Goal: Find specific page/section: Find specific page/section

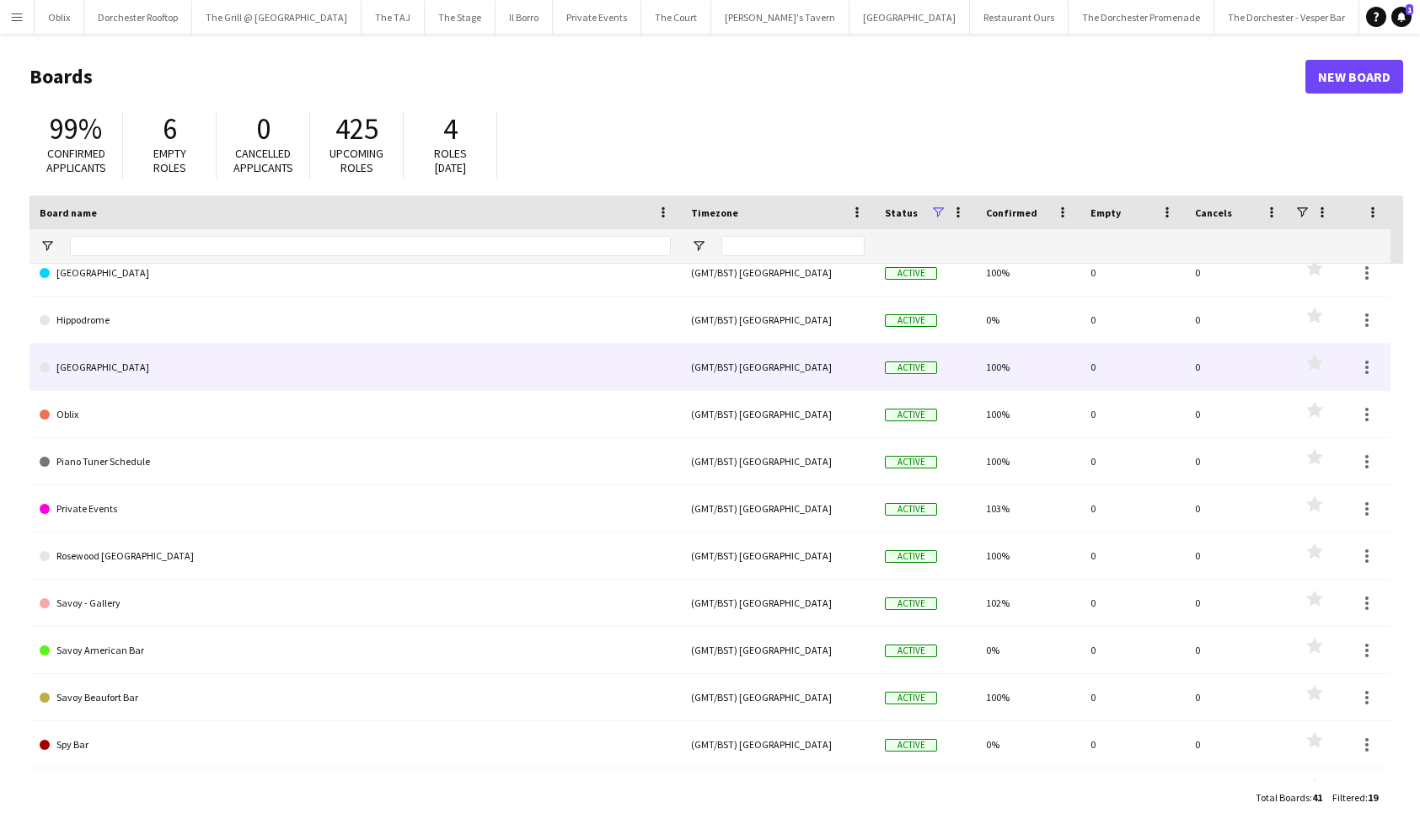
scroll to position [114, 0]
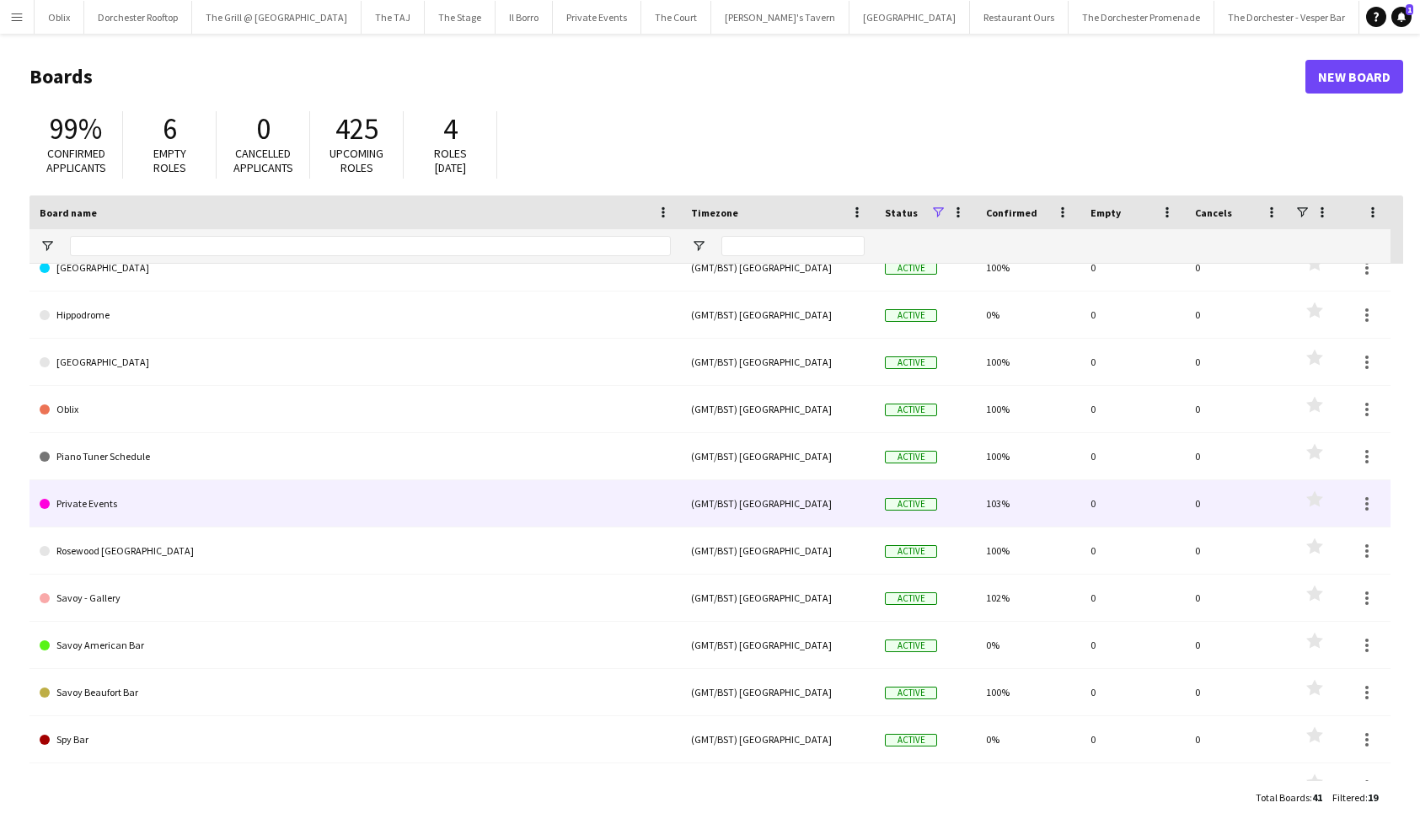
click at [217, 500] on link "Private Events" at bounding box center [355, 504] width 631 height 47
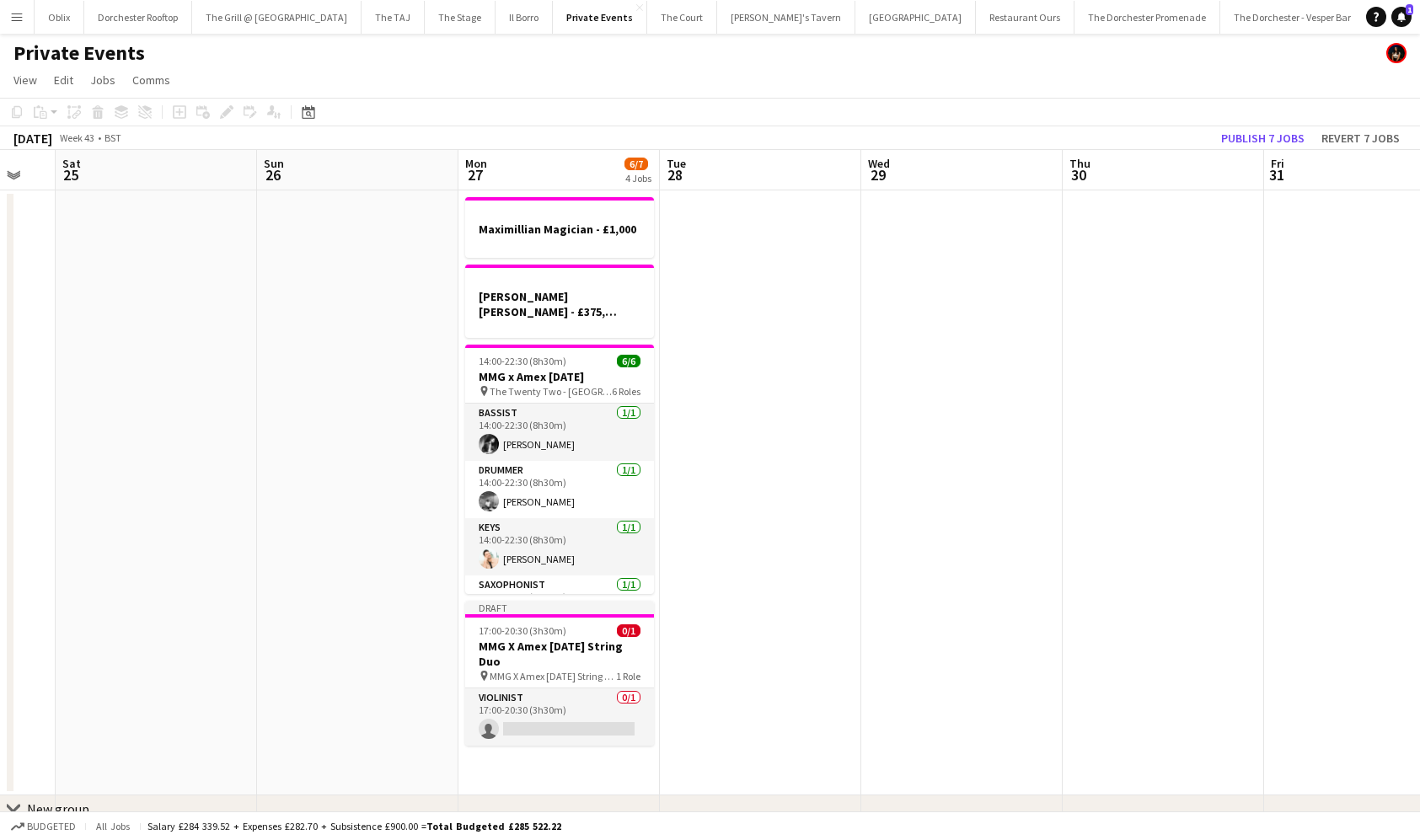
scroll to position [0, 538]
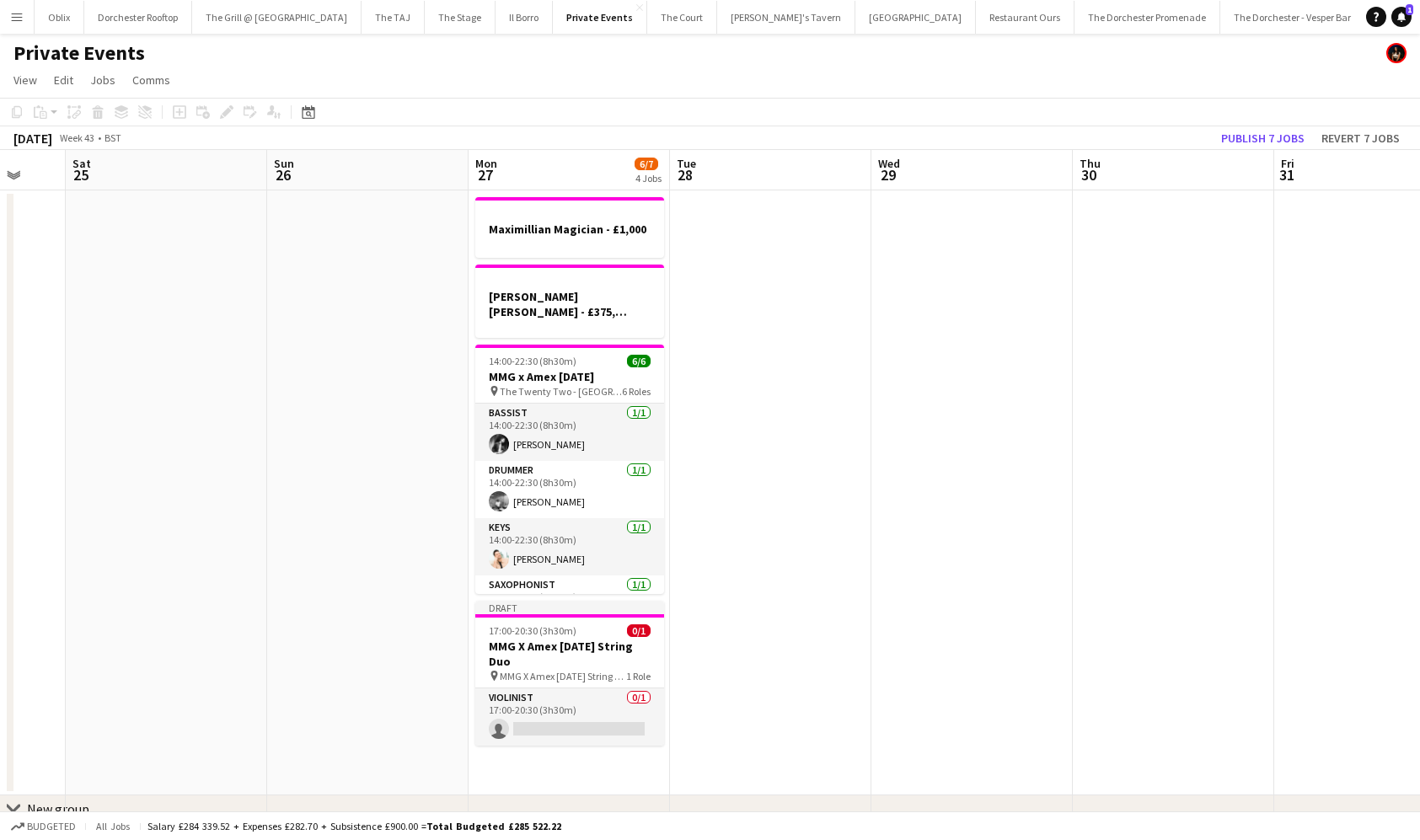
drag, startPoint x: 1367, startPoint y: 541, endPoint x: 1321, endPoint y: 541, distance: 46.0
click at [1352, 541] on app-calendar-viewport "Wed 22 Thu 23 Fri 24 Sat 25 Sun 26 Mon 27 6/7 4 Jobs Tue 28 Wed 29 Thu 30 Fri 3…" at bounding box center [710, 550] width 1420 height 800
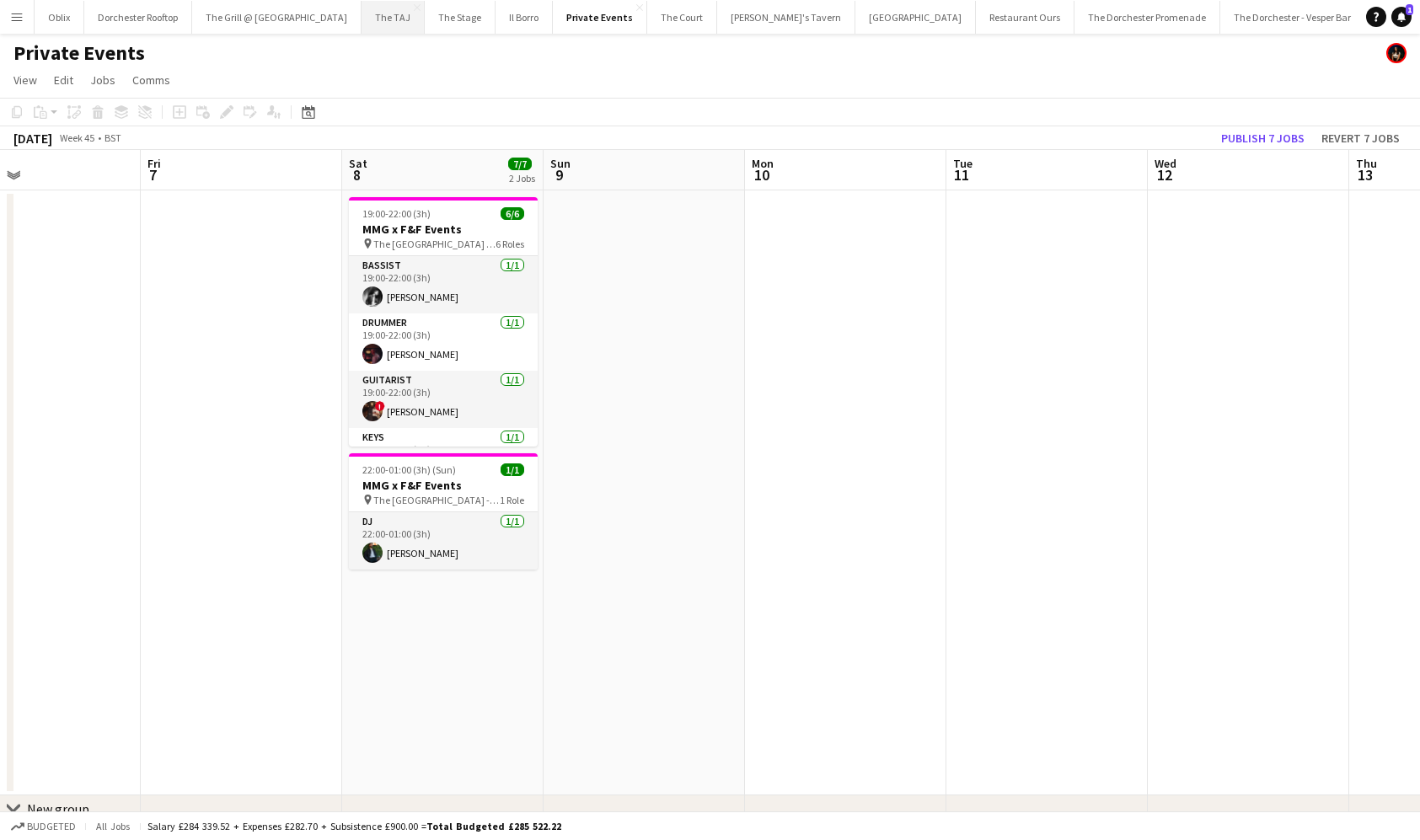
scroll to position [0, 645]
